Goal: Task Accomplishment & Management: Use online tool/utility

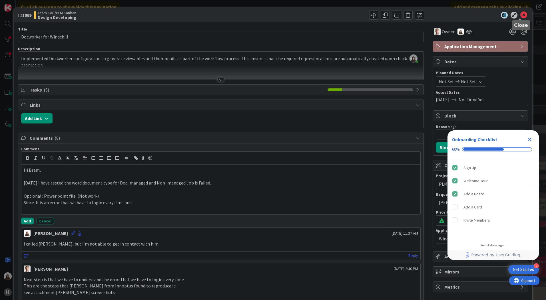
click at [521, 14] on icon at bounding box center [523, 15] width 7 height 7
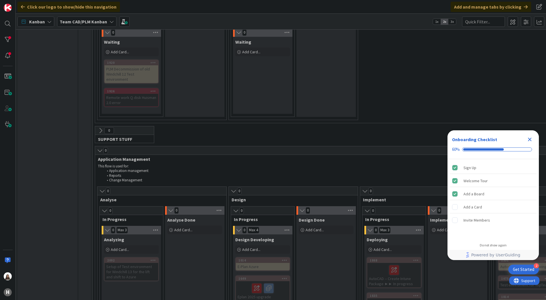
scroll to position [171, 0]
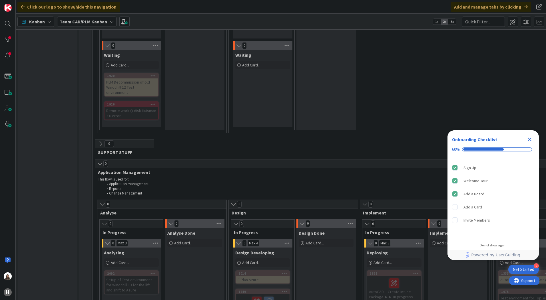
click at [103, 19] on b "Team CAD/PLM Kanban" at bounding box center [83, 22] width 47 height 6
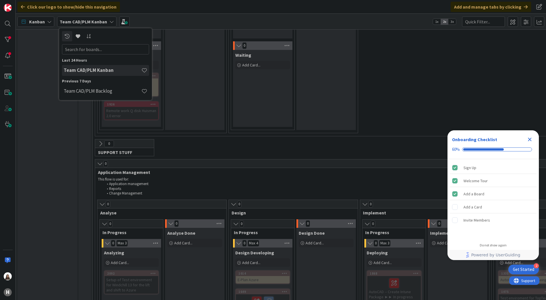
scroll to position [0, 0]
click at [95, 90] on h4 "Team CAD/PLM Backlog" at bounding box center [103, 91] width 78 height 6
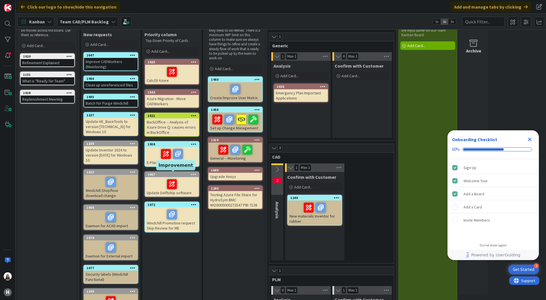
scroll to position [57, 0]
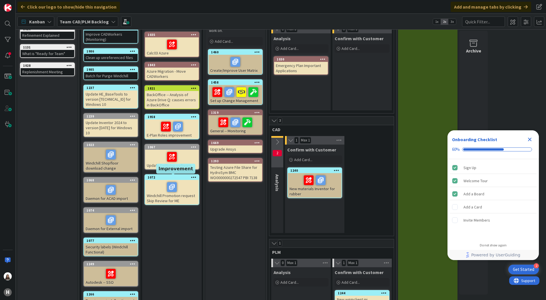
click at [178, 177] on div "1072" at bounding box center [173, 178] width 51 height 4
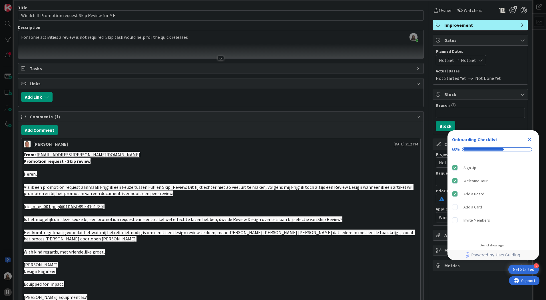
scroll to position [86, 0]
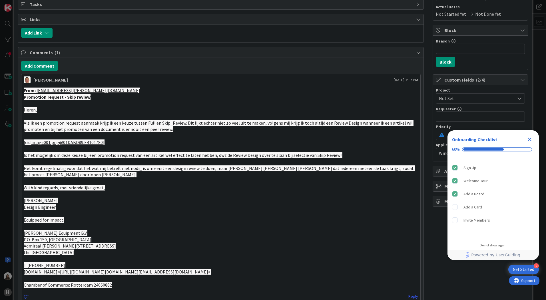
drag, startPoint x: 124, startPoint y: 194, endPoint x: 105, endPoint y: 170, distance: 29.6
click at [124, 194] on p at bounding box center [221, 194] width 394 height 7
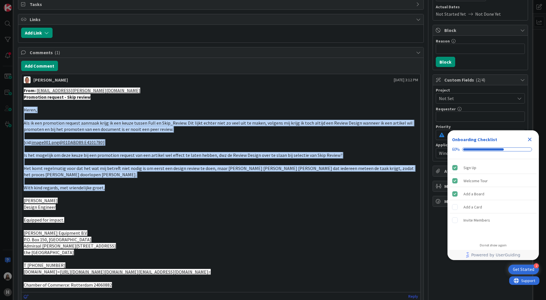
drag, startPoint x: 23, startPoint y: 110, endPoint x: 105, endPoint y: 190, distance: 115.0
click at [105, 190] on div "From: [EMAIL_ADDRESS][PERSON_NAME][DOMAIN_NAME] Promotion request - Skip review…" at bounding box center [220, 188] width 399 height 206
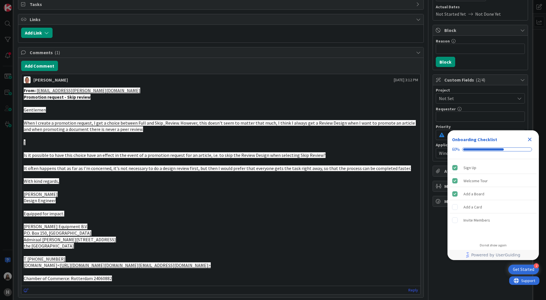
click at [71, 188] on p at bounding box center [221, 188] width 394 height 7
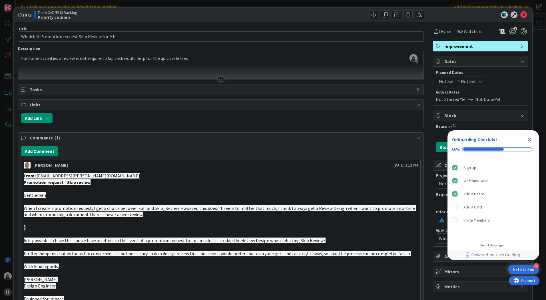
scroll to position [0, 0]
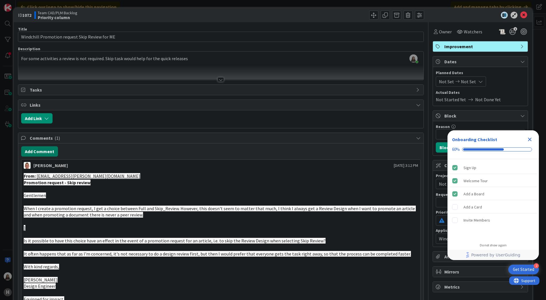
click at [42, 150] on button "Add Comment" at bounding box center [39, 151] width 37 height 10
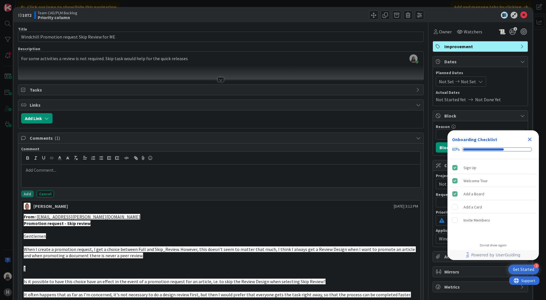
click at [45, 169] on p at bounding box center [221, 170] width 394 height 7
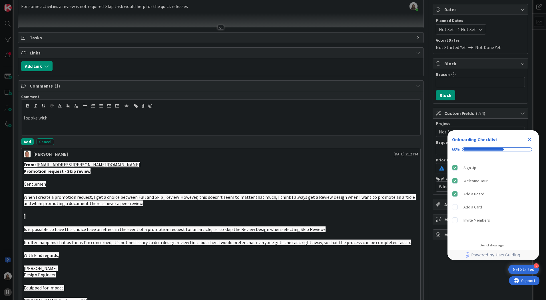
scroll to position [29, 0]
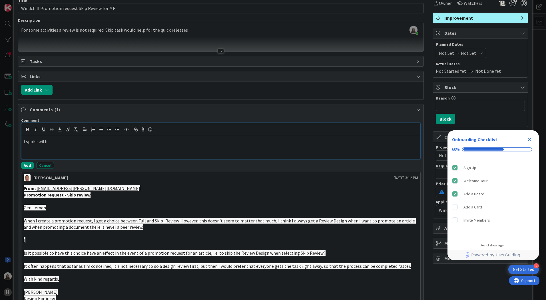
click at [54, 145] on div "I spoke with" at bounding box center [220, 147] width 399 height 23
drag, startPoint x: 54, startPoint y: 145, endPoint x: 12, endPoint y: 143, distance: 42.6
click at [12, 143] on div "ID 1072 Team CAD/PLM Backlog Priority column Title 46 / 128 Windchill Promotion…" at bounding box center [273, 150] width 546 height 300
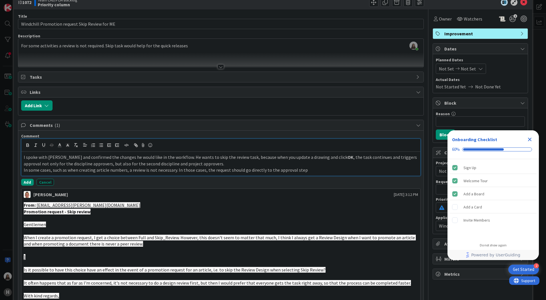
scroll to position [0, 0]
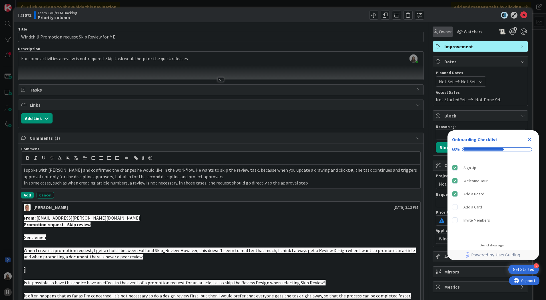
click at [434, 32] on icon at bounding box center [436, 31] width 4 height 5
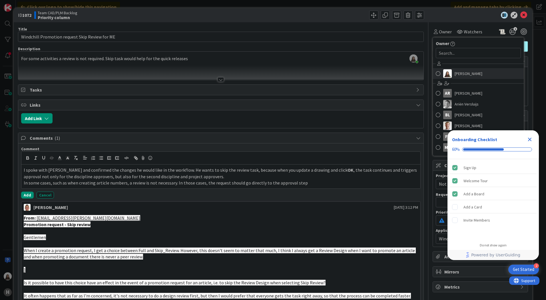
click at [436, 71] on span at bounding box center [438, 73] width 5 height 9
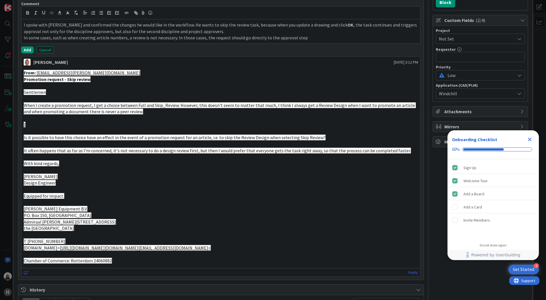
scroll to position [143, 0]
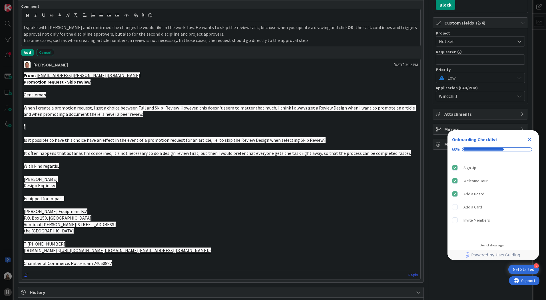
click at [517, 96] on icon at bounding box center [519, 96] width 5 height 5
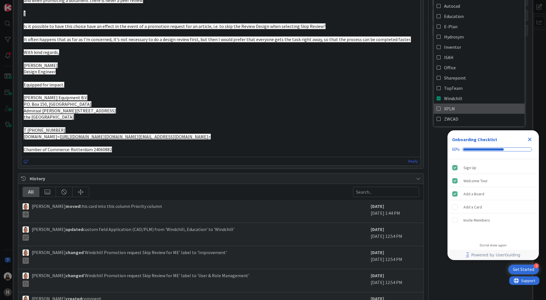
scroll to position [257, 0]
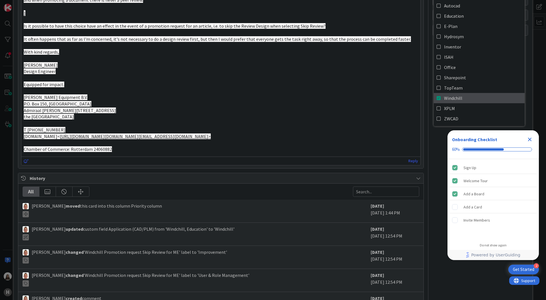
click at [452, 98] on span "Windchill" at bounding box center [453, 98] width 18 height 9
click at [436, 96] on icon at bounding box center [438, 98] width 5 height 9
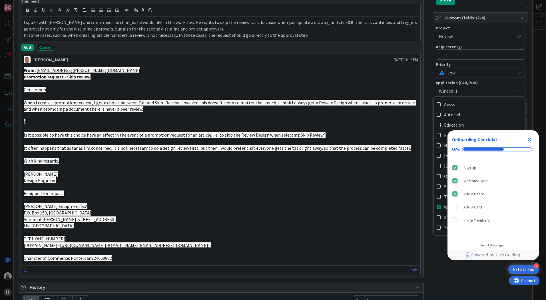
scroll to position [143, 0]
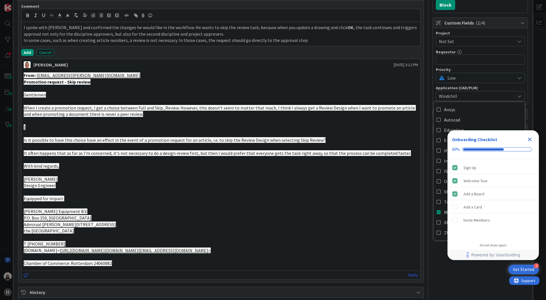
click at [517, 77] on icon at bounding box center [519, 78] width 5 height 5
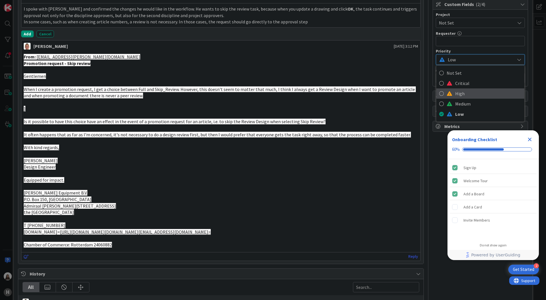
scroll to position [171, 0]
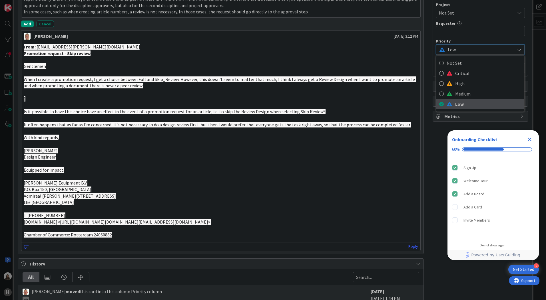
click at [439, 103] on icon at bounding box center [441, 104] width 5 height 9
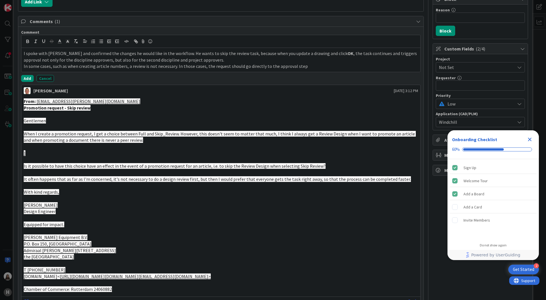
scroll to position [114, 0]
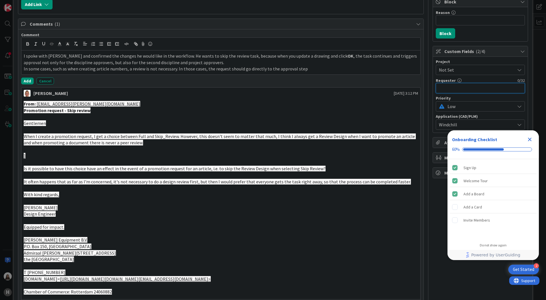
click at [438, 87] on input "text" at bounding box center [480, 88] width 89 height 10
drag, startPoint x: 453, startPoint y: 87, endPoint x: 414, endPoint y: 96, distance: 39.7
click at [414, 96] on div "[PERSON_NAME] [DATE] 3:12 PM" at bounding box center [220, 92] width 399 height 9
click at [462, 87] on input "[PERSON_NAME]" at bounding box center [480, 88] width 89 height 10
click at [478, 86] on input "[PERSON_NAME]" at bounding box center [480, 88] width 89 height 10
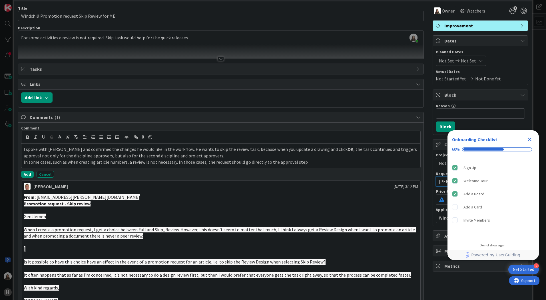
scroll to position [0, 0]
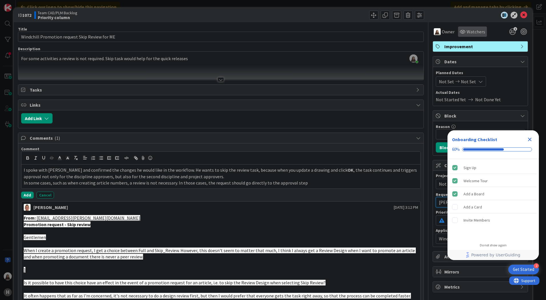
type input "[PERSON_NAME]"
click at [473, 29] on span "Watchers" at bounding box center [475, 31] width 19 height 7
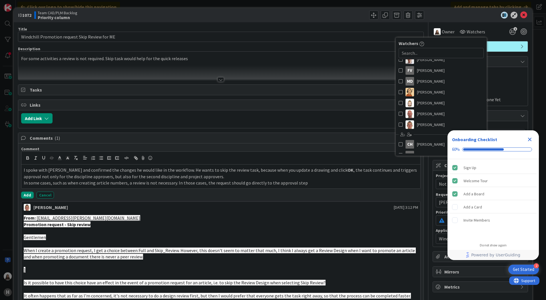
scroll to position [86, 0]
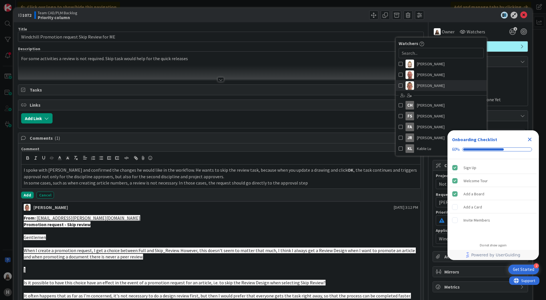
click at [398, 84] on span at bounding box center [400, 85] width 4 height 9
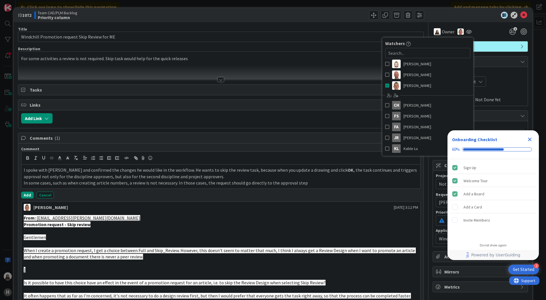
click at [499, 66] on div "Dates" at bounding box center [480, 62] width 95 height 11
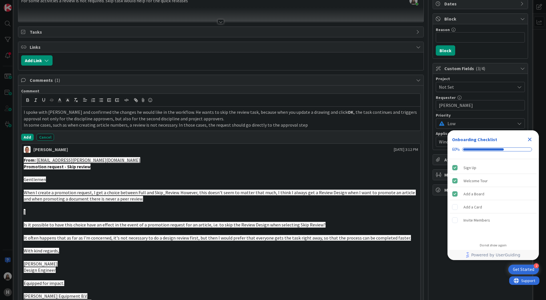
scroll to position [0, 0]
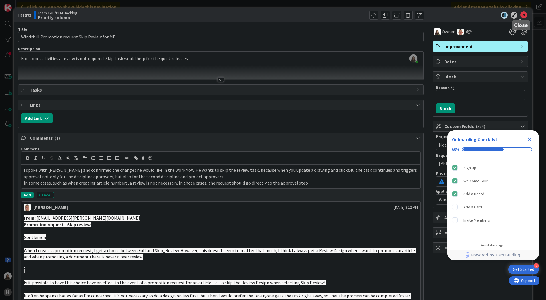
click at [521, 13] on icon at bounding box center [523, 15] width 7 height 7
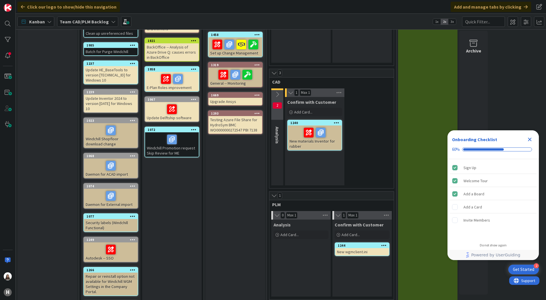
scroll to position [143, 0]
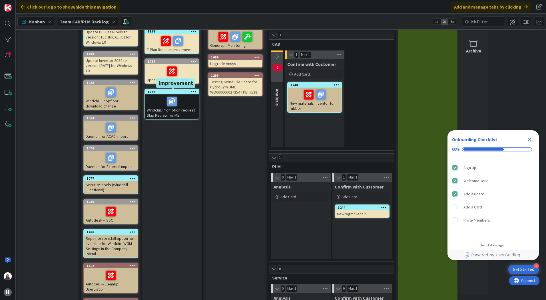
click at [166, 91] on div "1072" at bounding box center [173, 92] width 51 height 4
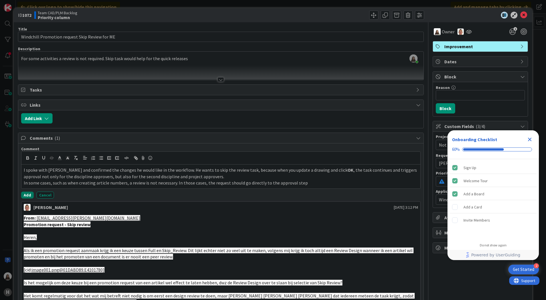
click at [23, 194] on button "Add" at bounding box center [27, 195] width 13 height 7
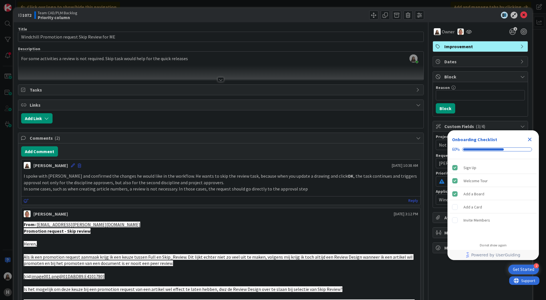
click at [529, 139] on icon "Close Checklist" at bounding box center [530, 140] width 4 height 4
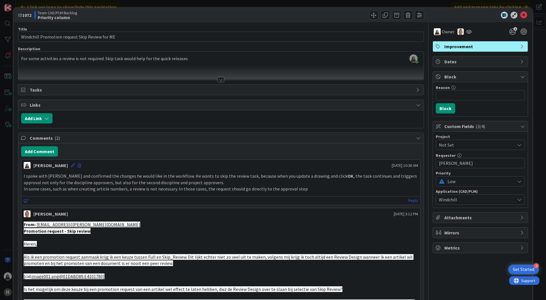
click at [518, 144] on div "Not Set" at bounding box center [480, 145] width 89 height 10
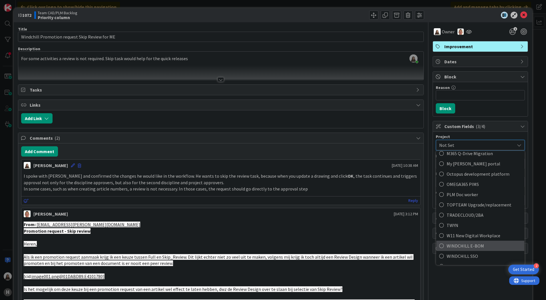
scroll to position [374, 0]
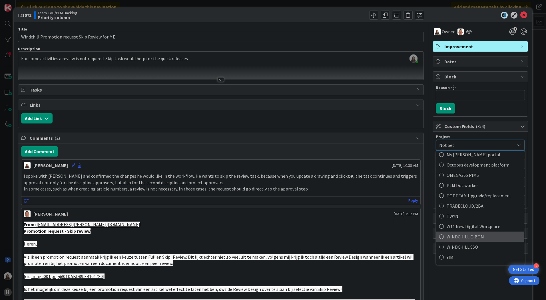
click at [462, 235] on span "WINDCHILL E-BOM" at bounding box center [483, 237] width 75 height 9
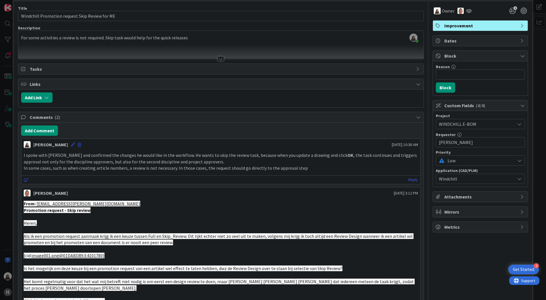
scroll to position [0, 0]
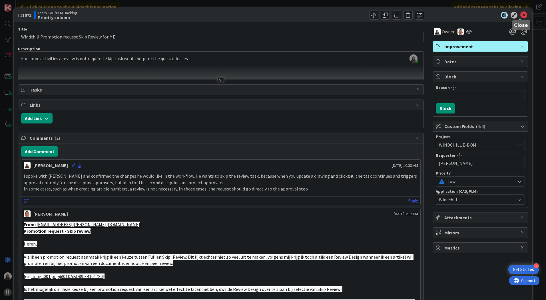
click at [520, 13] on icon at bounding box center [523, 15] width 7 height 7
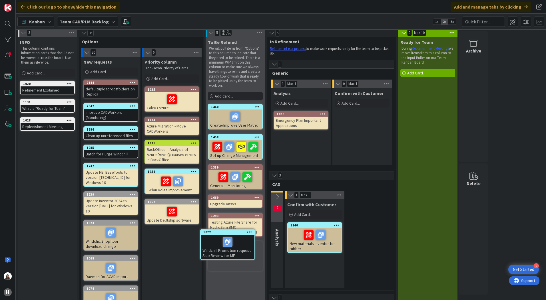
scroll to position [3, 0]
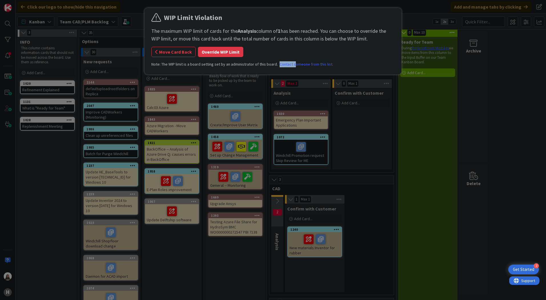
drag, startPoint x: 291, startPoint y: 137, endPoint x: 215, endPoint y: 191, distance: 93.1
click at [215, 191] on div "WIP Limit Violation The maximum WIP limit of cards for the Analysis column of 1…" at bounding box center [273, 150] width 546 height 300
drag, startPoint x: 296, startPoint y: 136, endPoint x: 289, endPoint y: 140, distance: 8.6
click at [289, 140] on div "WIP Limit Violation The maximum WIP limit of cards for the Analysis column of 1…" at bounding box center [273, 150] width 546 height 300
click at [163, 52] on button "Move Card Back" at bounding box center [173, 52] width 44 height 10
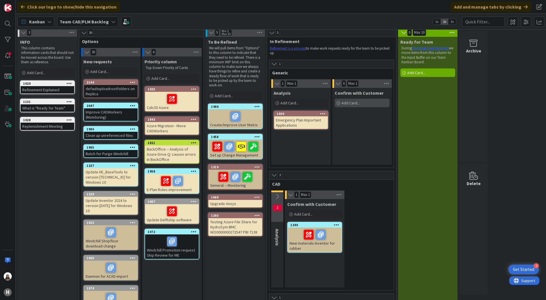
scroll to position [0, 0]
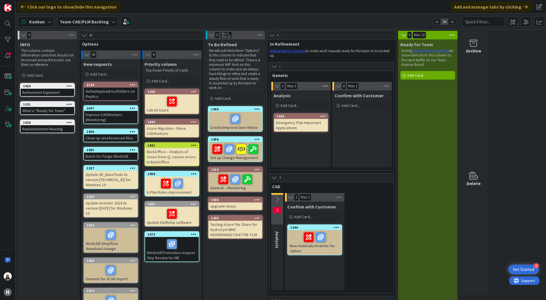
click at [325, 86] on icon at bounding box center [324, 86] width 7 height 9
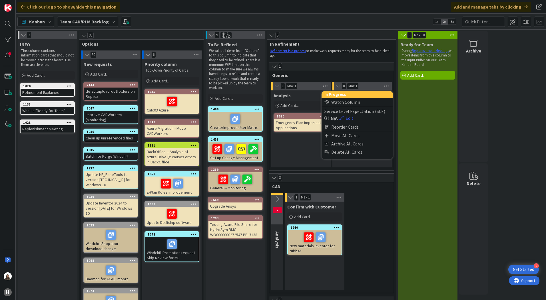
click at [325, 86] on icon at bounding box center [324, 86] width 7 height 9
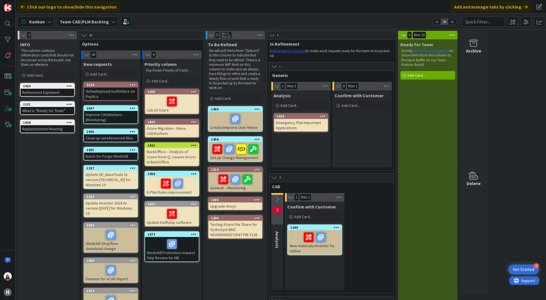
click at [337, 86] on icon at bounding box center [338, 86] width 6 height 6
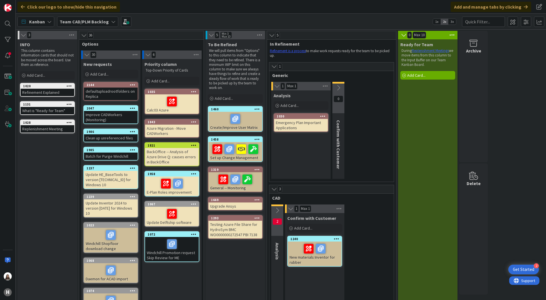
click at [337, 86] on icon at bounding box center [338, 88] width 6 height 6
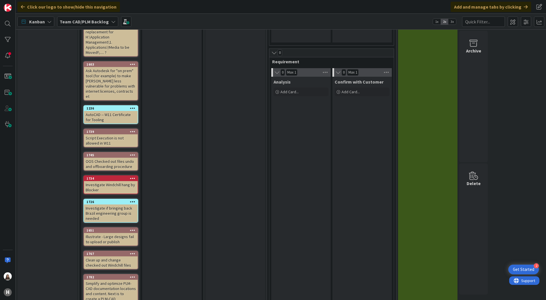
scroll to position [498, 0]
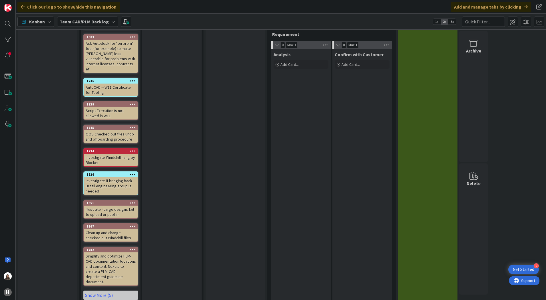
click at [111, 19] on icon at bounding box center [113, 21] width 5 height 5
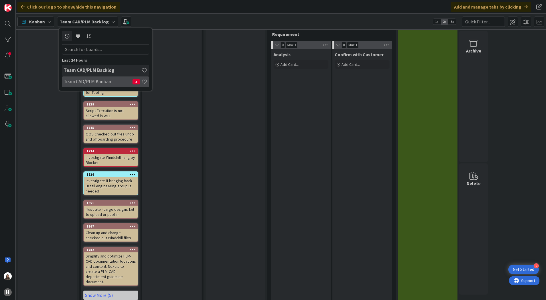
click at [86, 79] on h4 "Team CAD/PLM Kanban" at bounding box center [98, 82] width 69 height 6
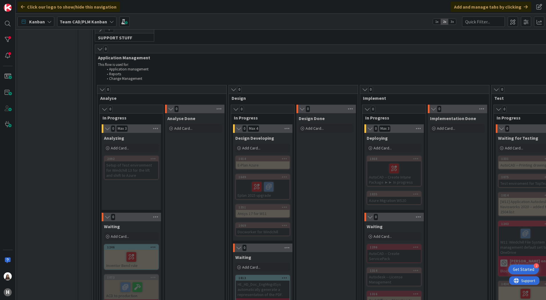
scroll to position [285, 0]
click at [254, 224] on div "1069" at bounding box center [263, 226] width 54 height 5
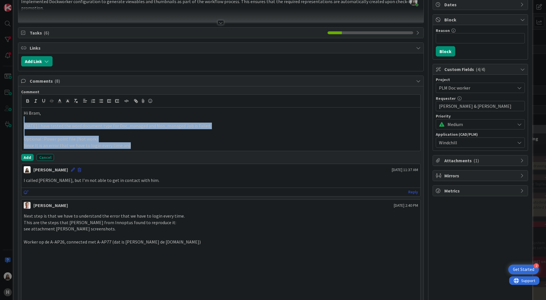
drag, startPoint x: 139, startPoint y: 145, endPoint x: 15, endPoint y: 123, distance: 125.6
